Goal: Find specific page/section: Find specific page/section

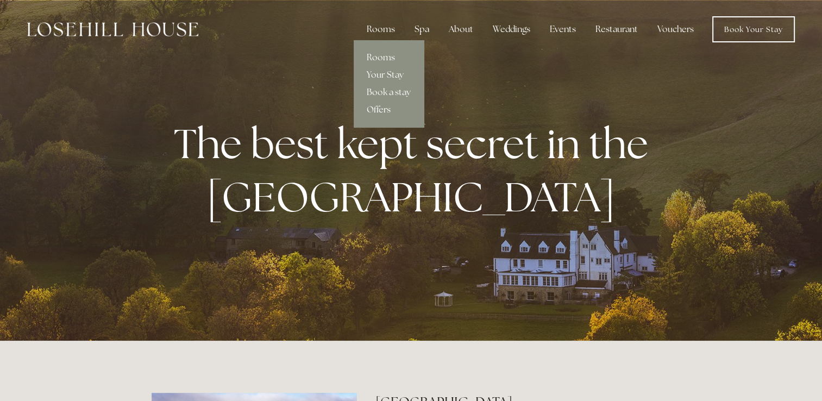
click at [378, 111] on link "Offers" at bounding box center [389, 109] width 70 height 17
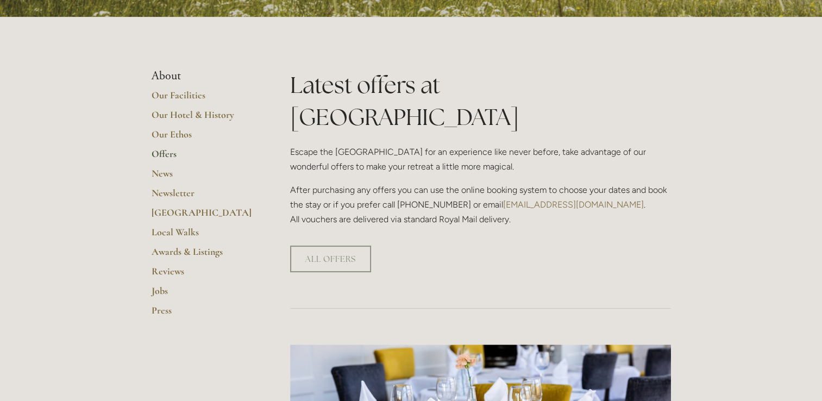
scroll to position [215, 0]
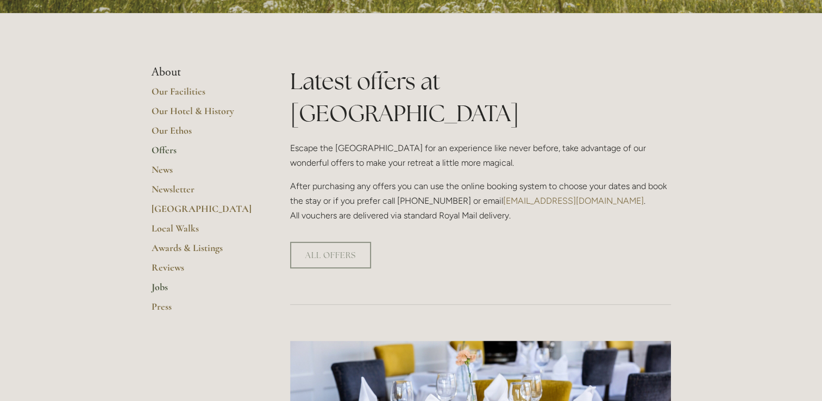
click at [156, 287] on link "Jobs" at bounding box center [204, 291] width 104 height 20
